Goal: Information Seeking & Learning: Understand process/instructions

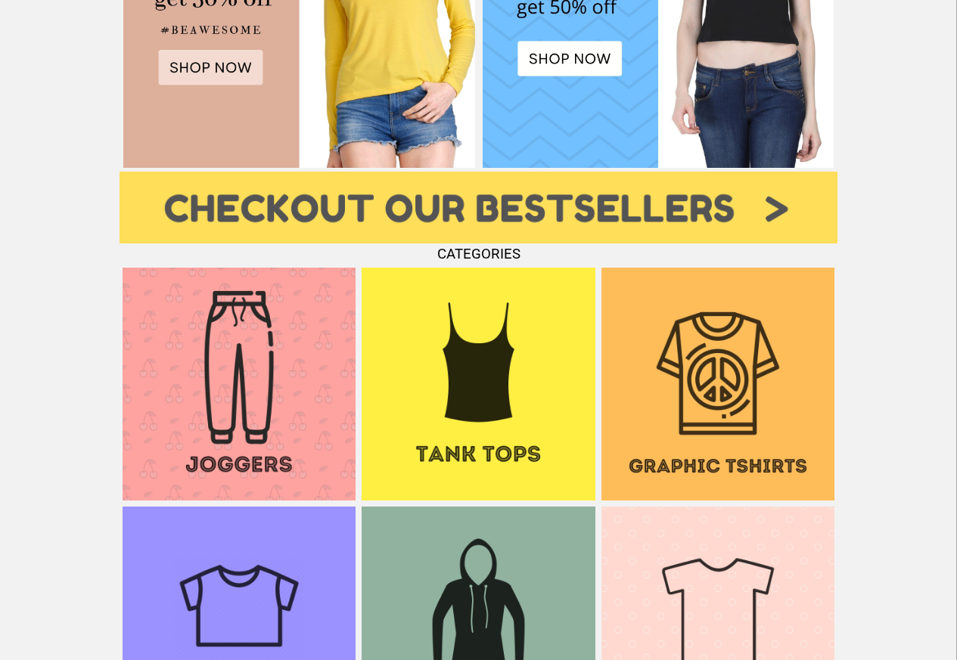
scroll to position [915, 0]
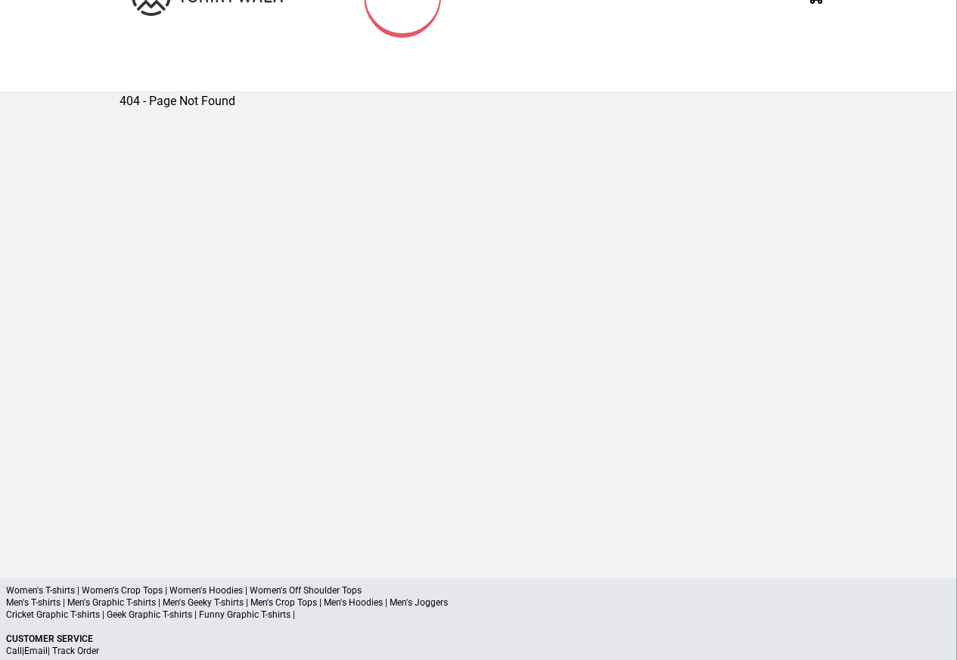
scroll to position [198, 0]
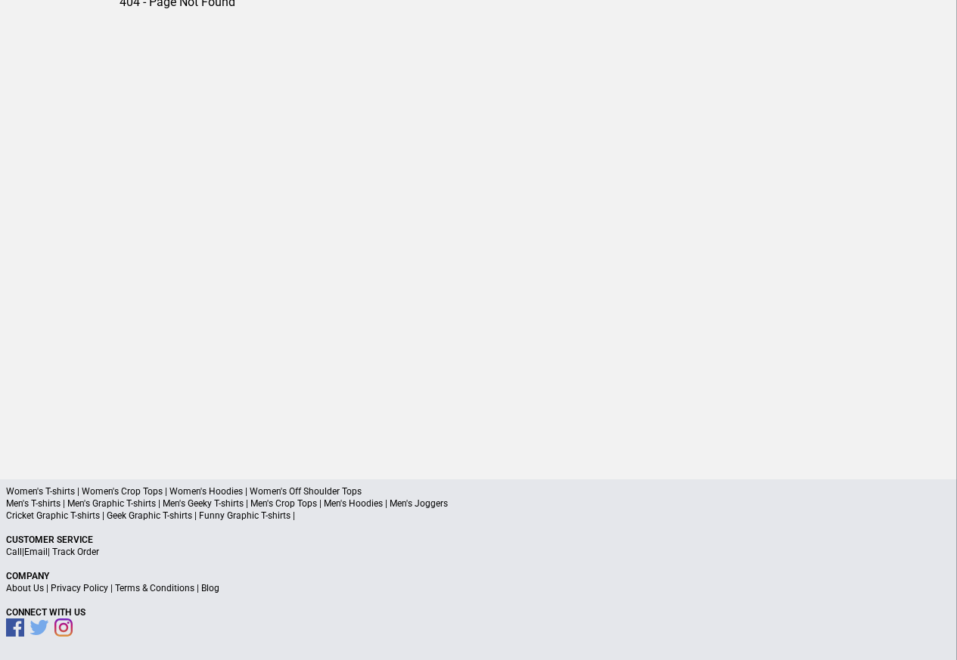
click at [148, 589] on link "Terms & Conditions" at bounding box center [154, 588] width 79 height 11
click at [141, 590] on link "Terms & Conditions" at bounding box center [154, 588] width 79 height 11
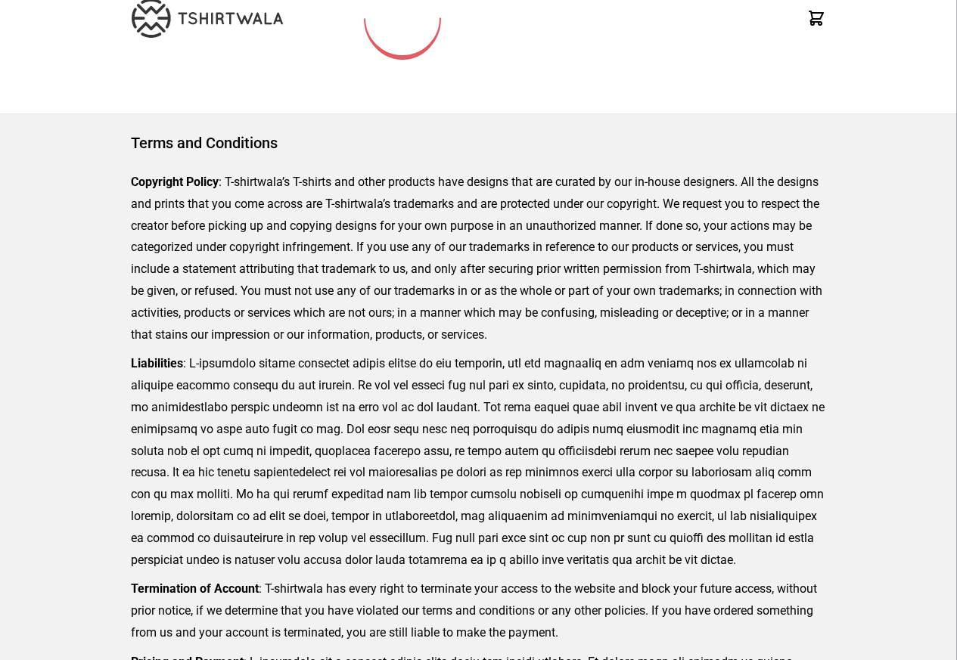
scroll to position [499, 0]
